Goal: Information Seeking & Learning: Learn about a topic

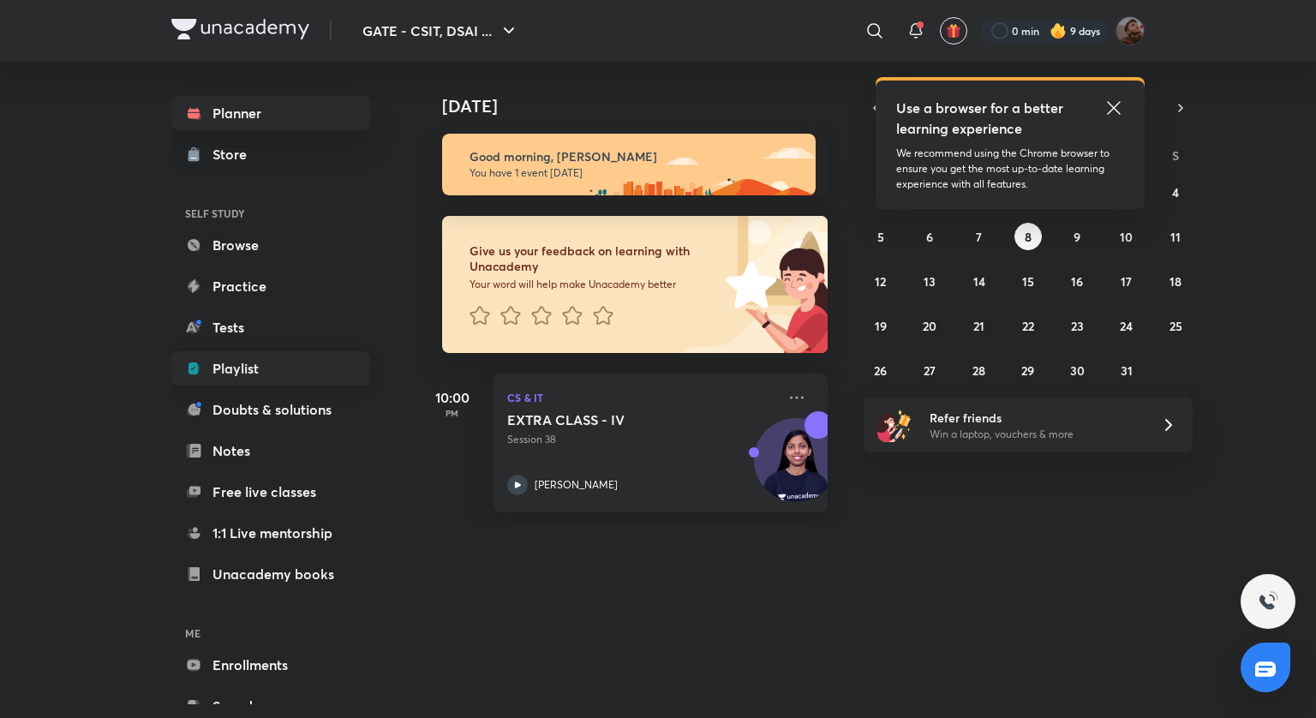
click at [195, 364] on icon at bounding box center [193, 368] width 9 height 12
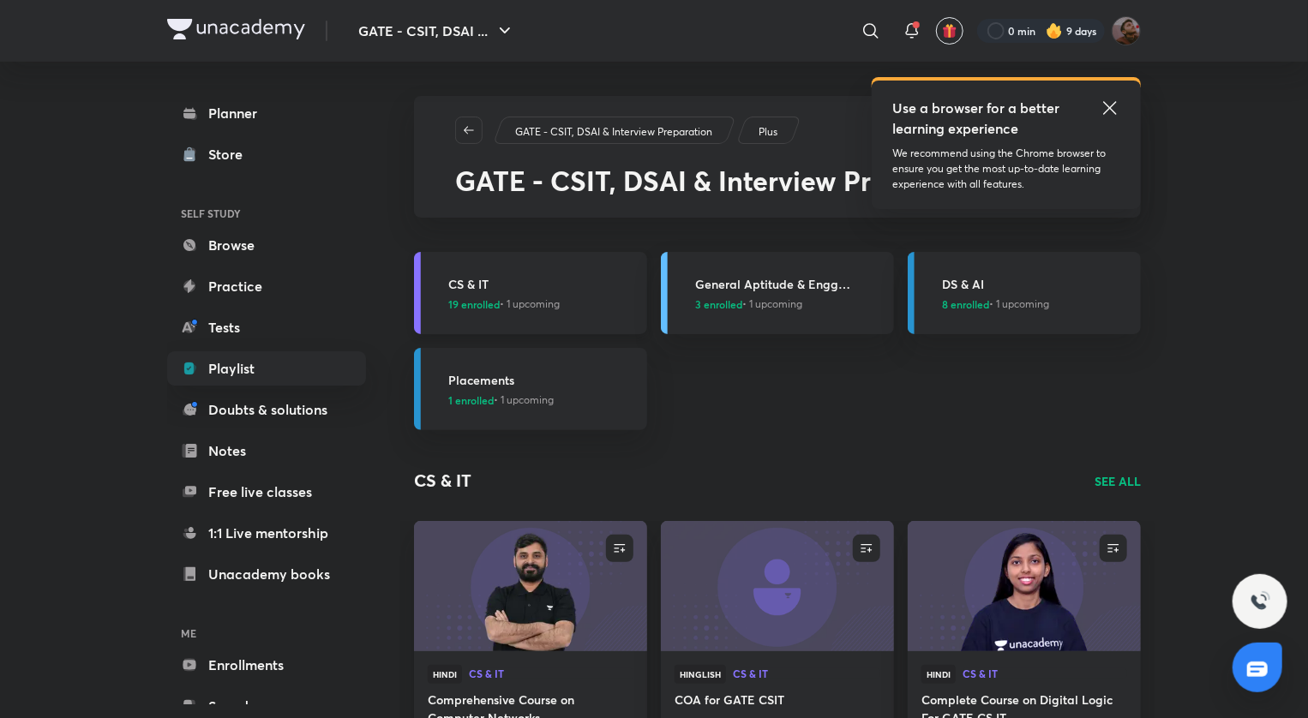
click at [540, 285] on h3 "CS & IT" at bounding box center [542, 284] width 189 height 18
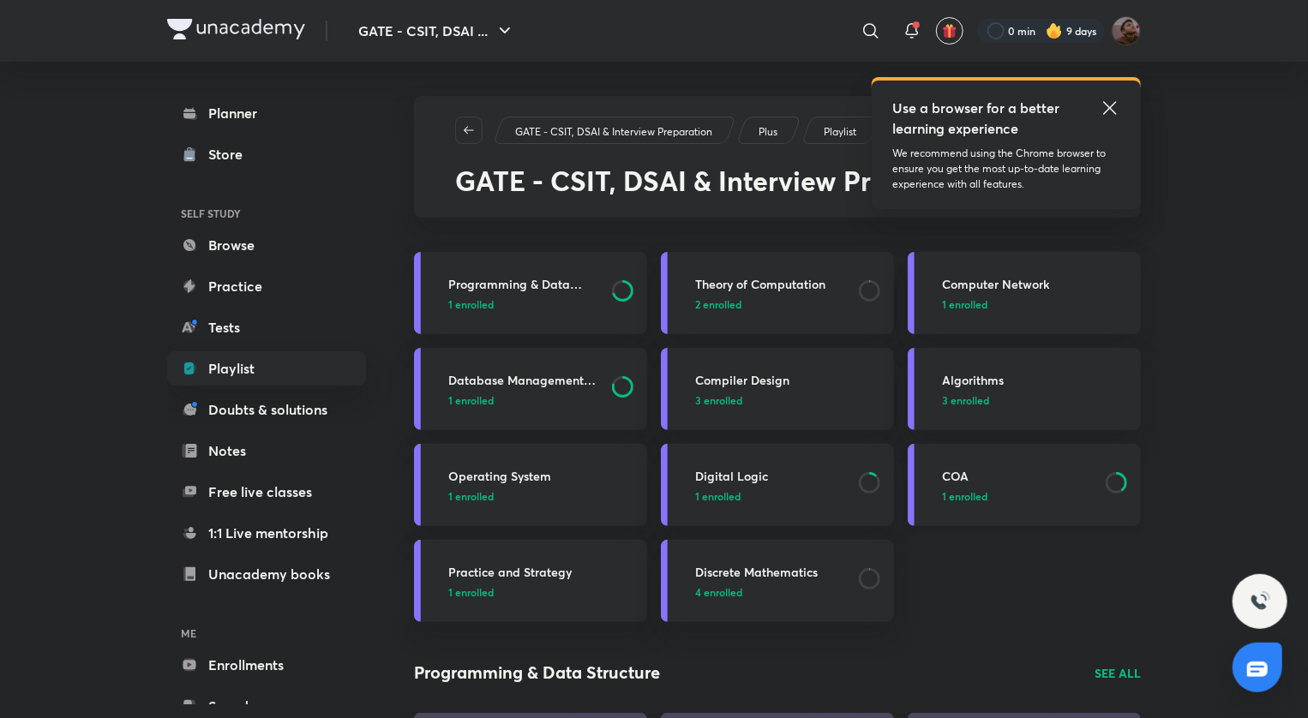
click at [971, 465] on link "COA 1 enrolled" at bounding box center [1024, 485] width 233 height 82
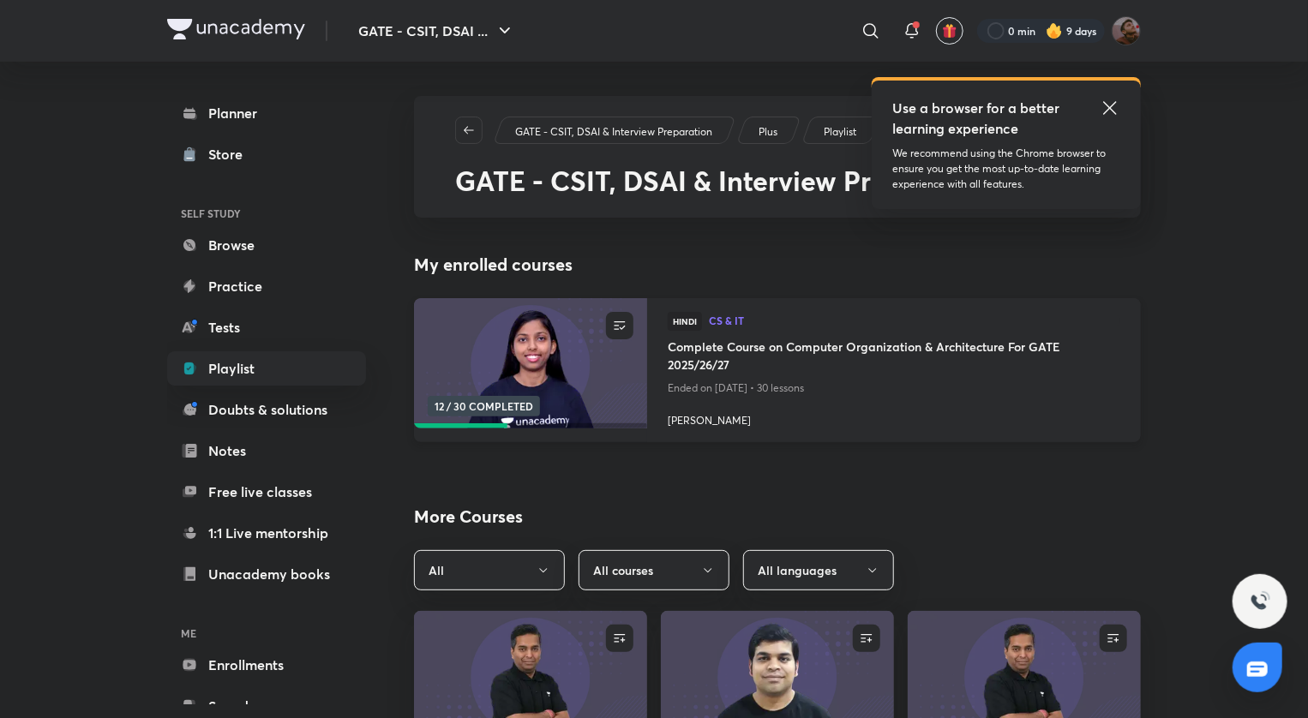
click at [772, 348] on h4 "Complete Course on Computer Organization & Architecture For GATE 2025/26/27" at bounding box center [894, 357] width 452 height 39
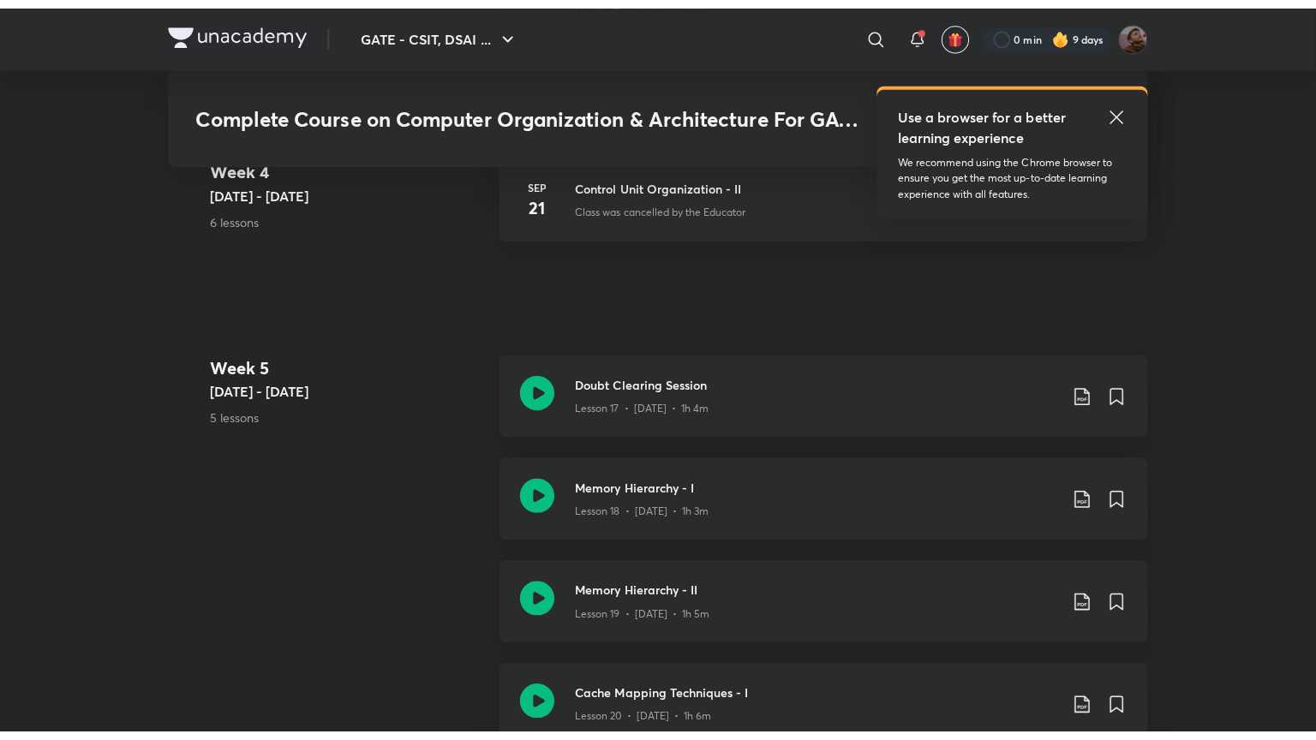
scroll to position [2885, 0]
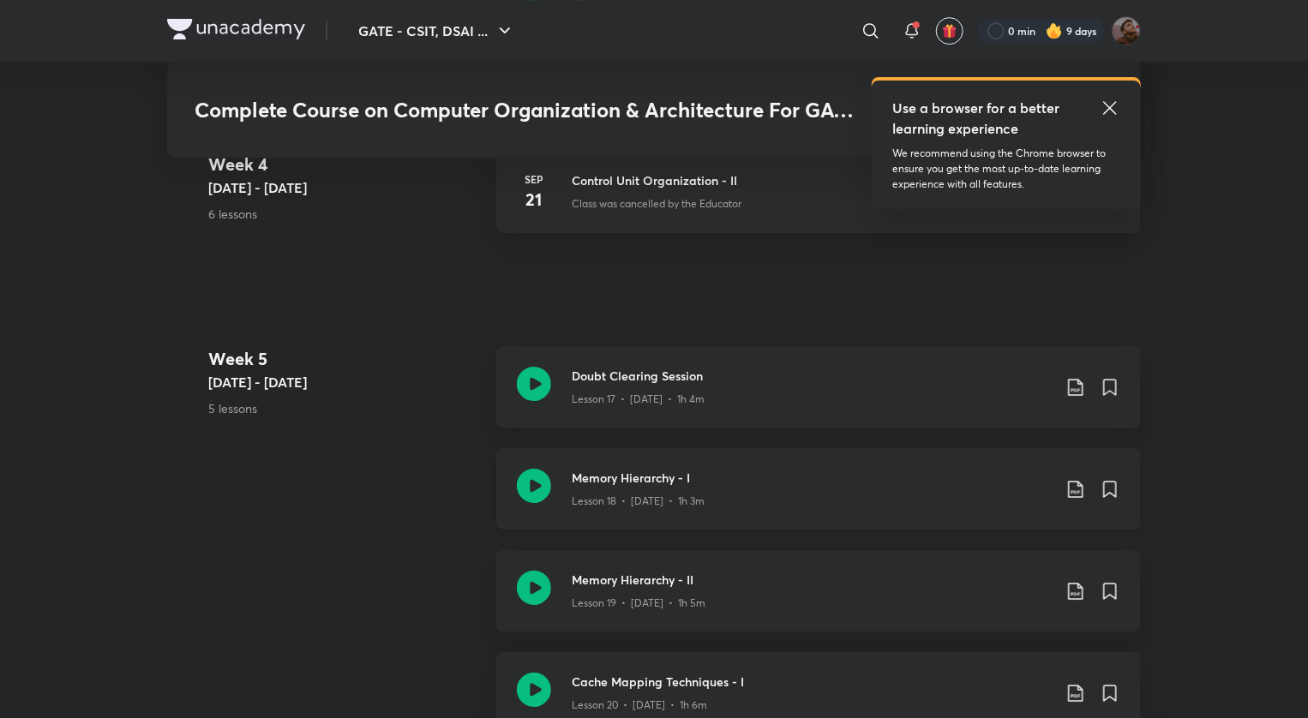
click at [616, 472] on h3 "Memory Hierarchy - I" at bounding box center [812, 478] width 480 height 18
click at [79, 697] on div "GATE - CSIT, DSAI ... ​ Use a browser for a better learning experience We recom…" at bounding box center [654, 103] width 1308 height 5976
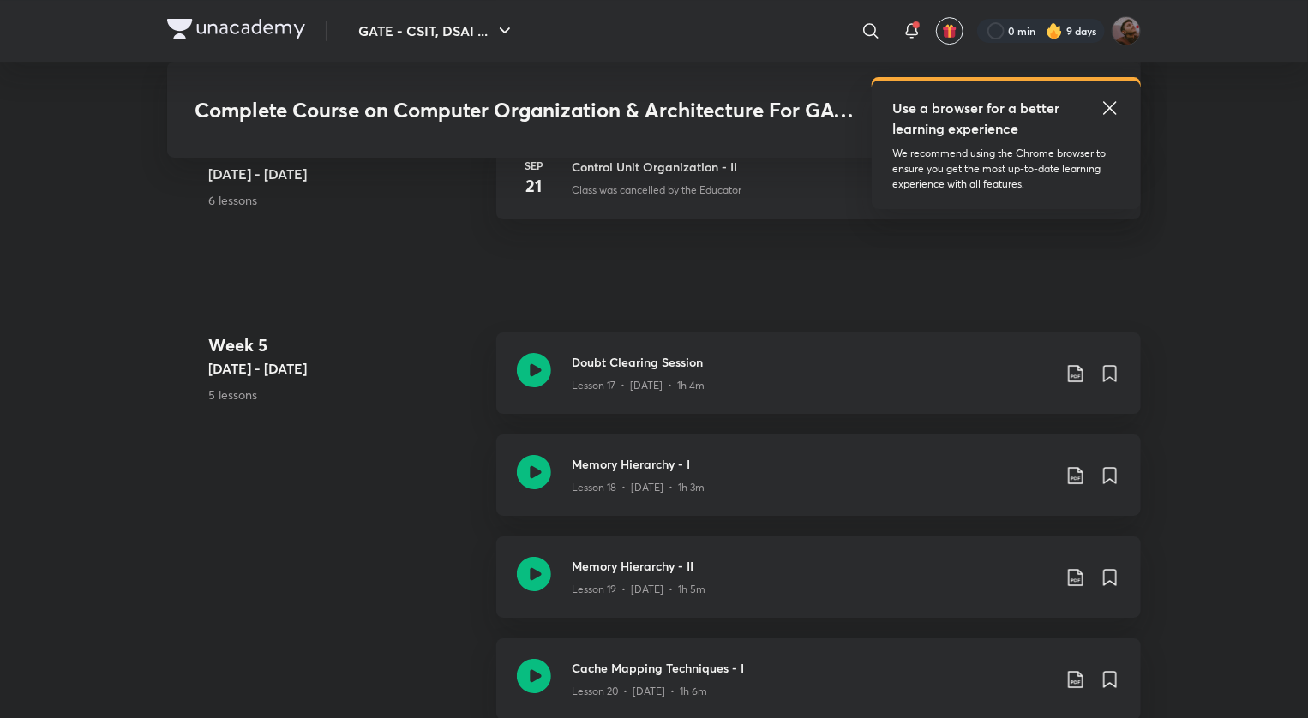
scroll to position [2905, 0]
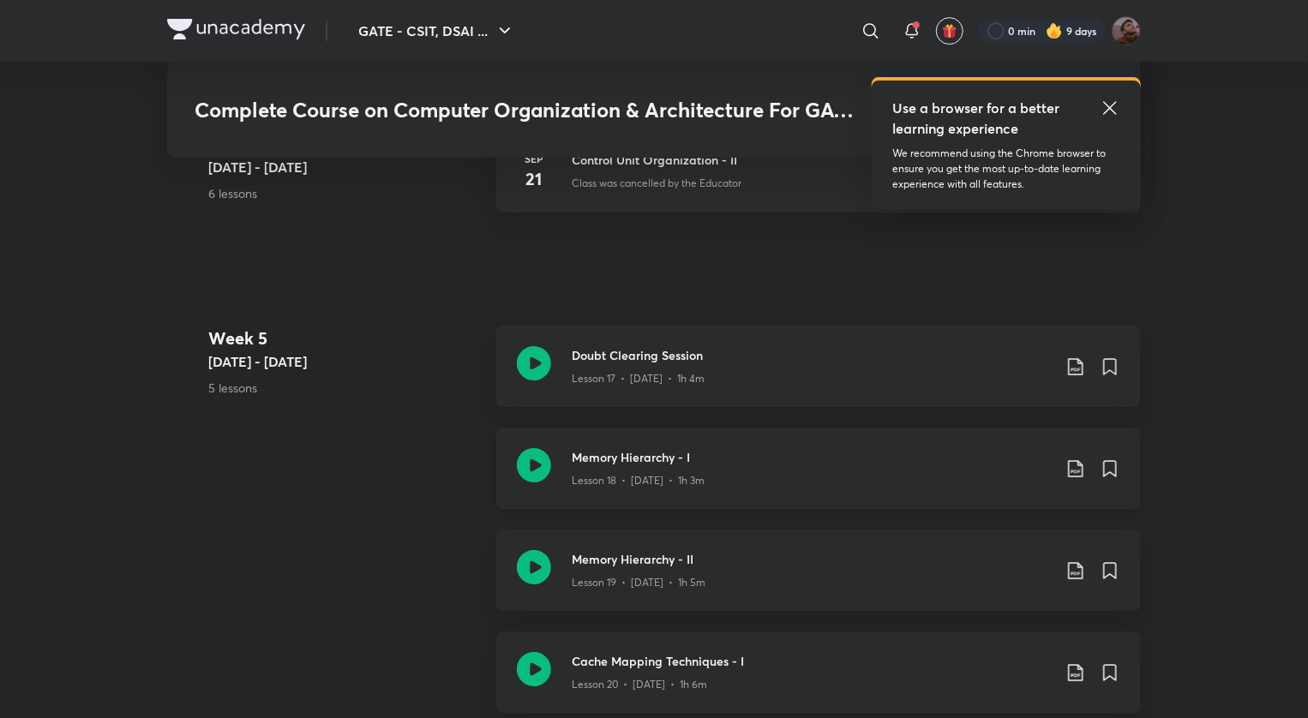
click at [1069, 464] on icon at bounding box center [1075, 468] width 21 height 21
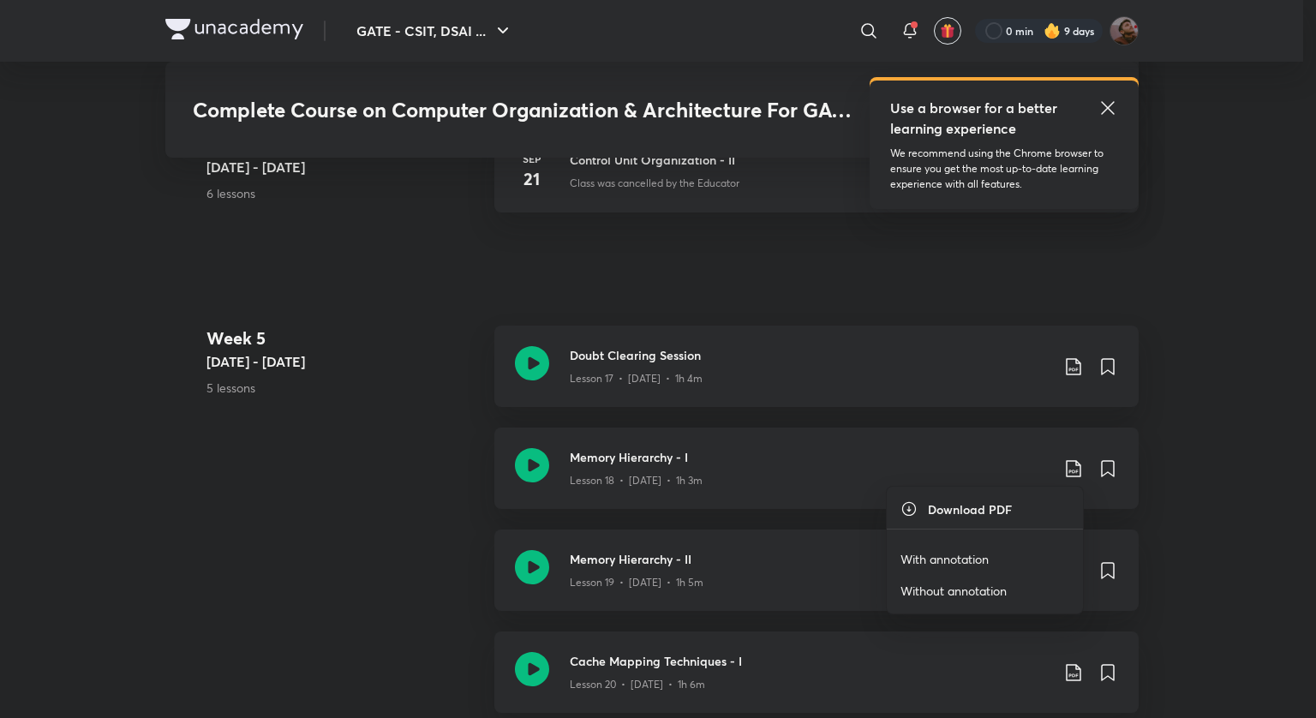
click at [958, 564] on p "With annotation" at bounding box center [945, 559] width 88 height 18
